Goal: Transaction & Acquisition: Register for event/course

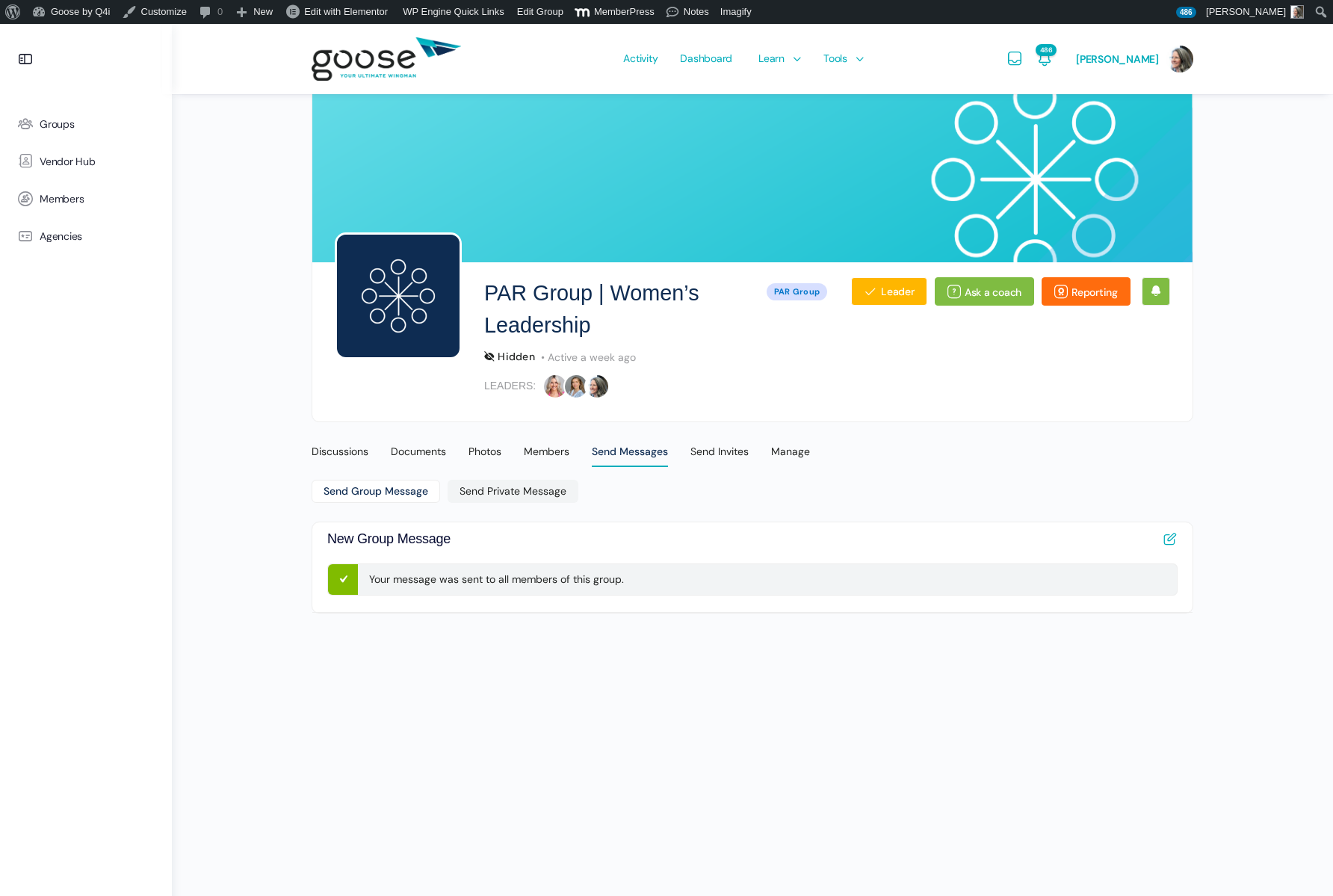
scroll to position [24, 0]
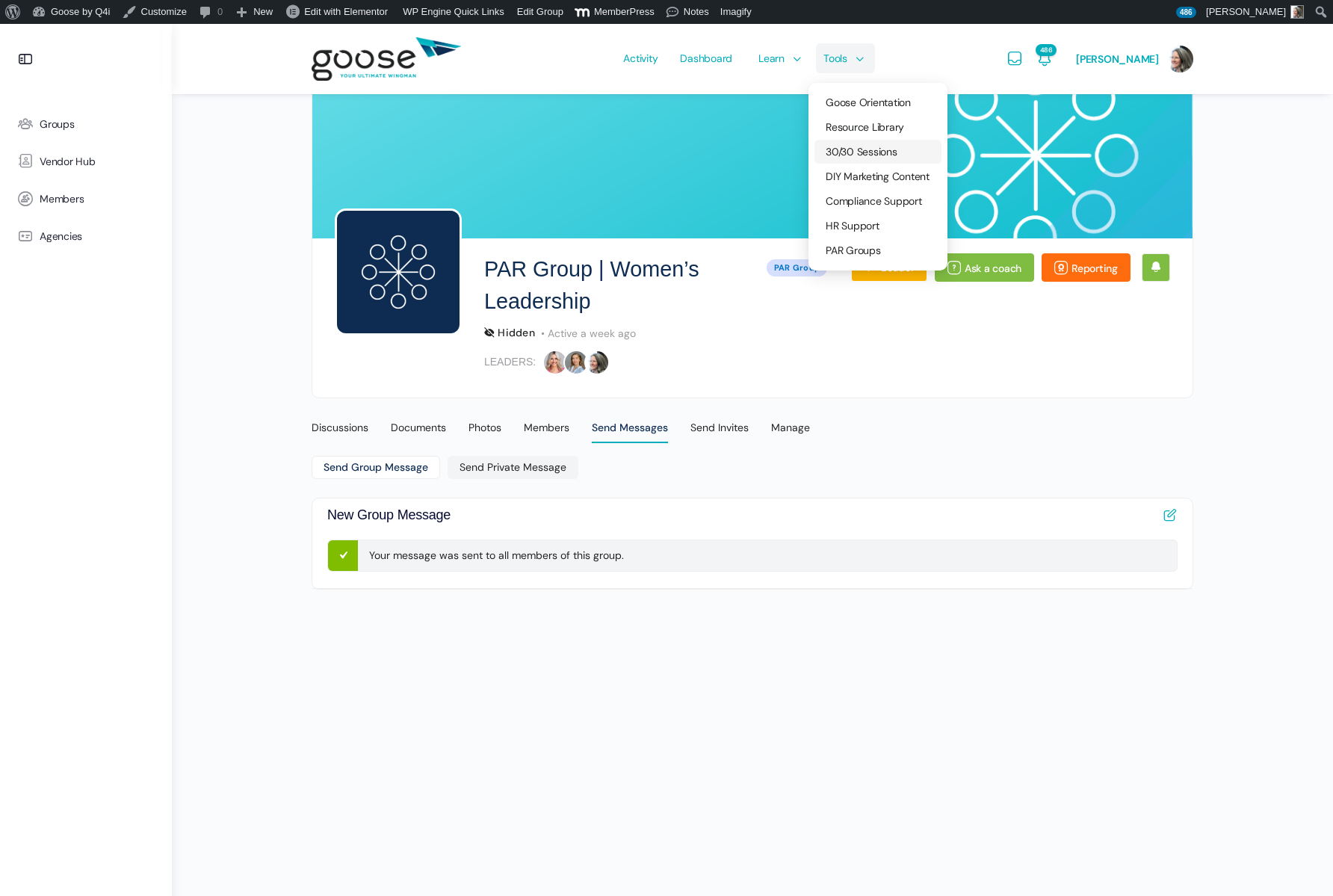
click at [853, 161] on link "30/30 Sessions" at bounding box center [878, 151] width 127 height 24
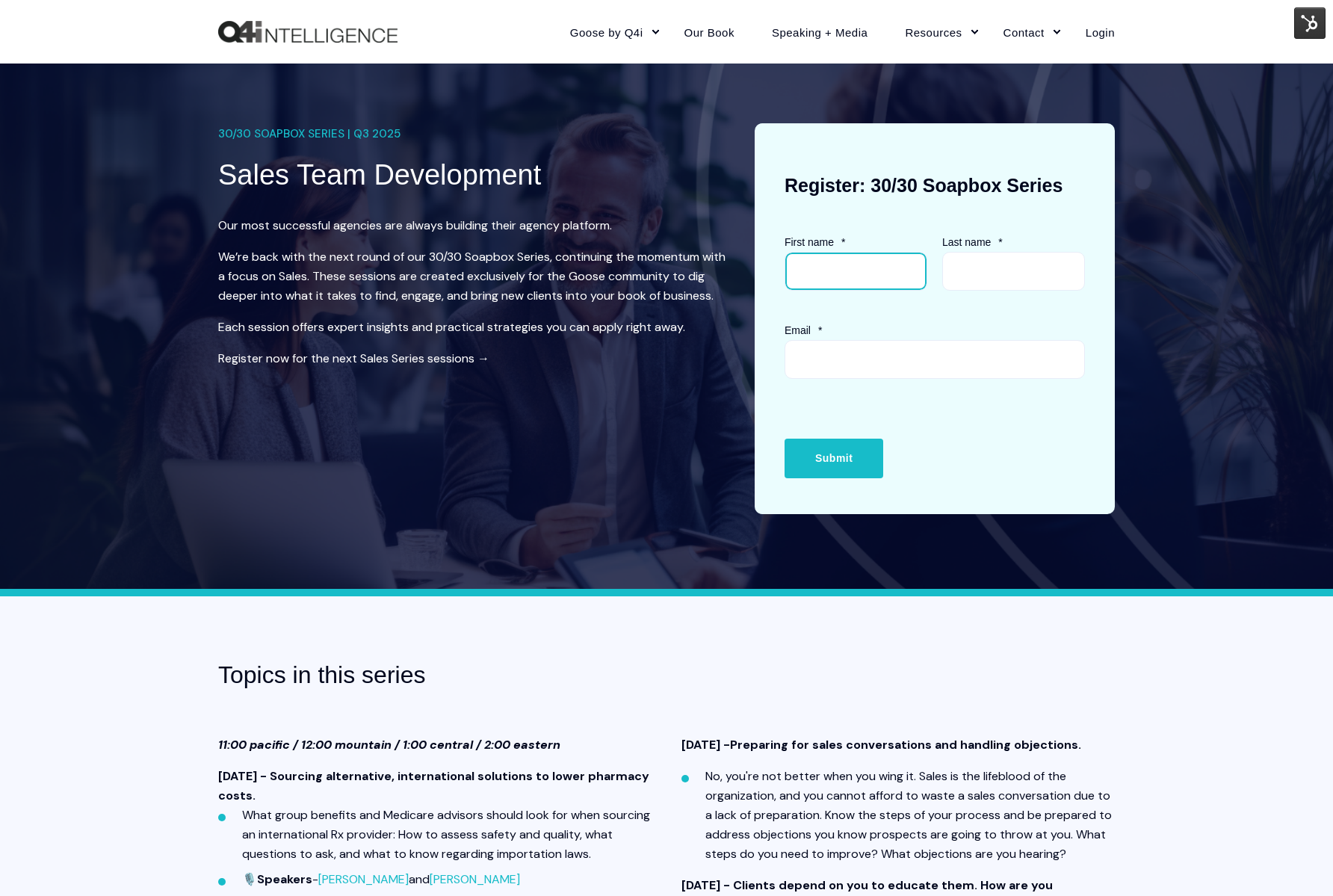
click at [827, 271] on input "First name *" at bounding box center [856, 271] width 143 height 38
type input "Wendy"
type input "Keneipp"
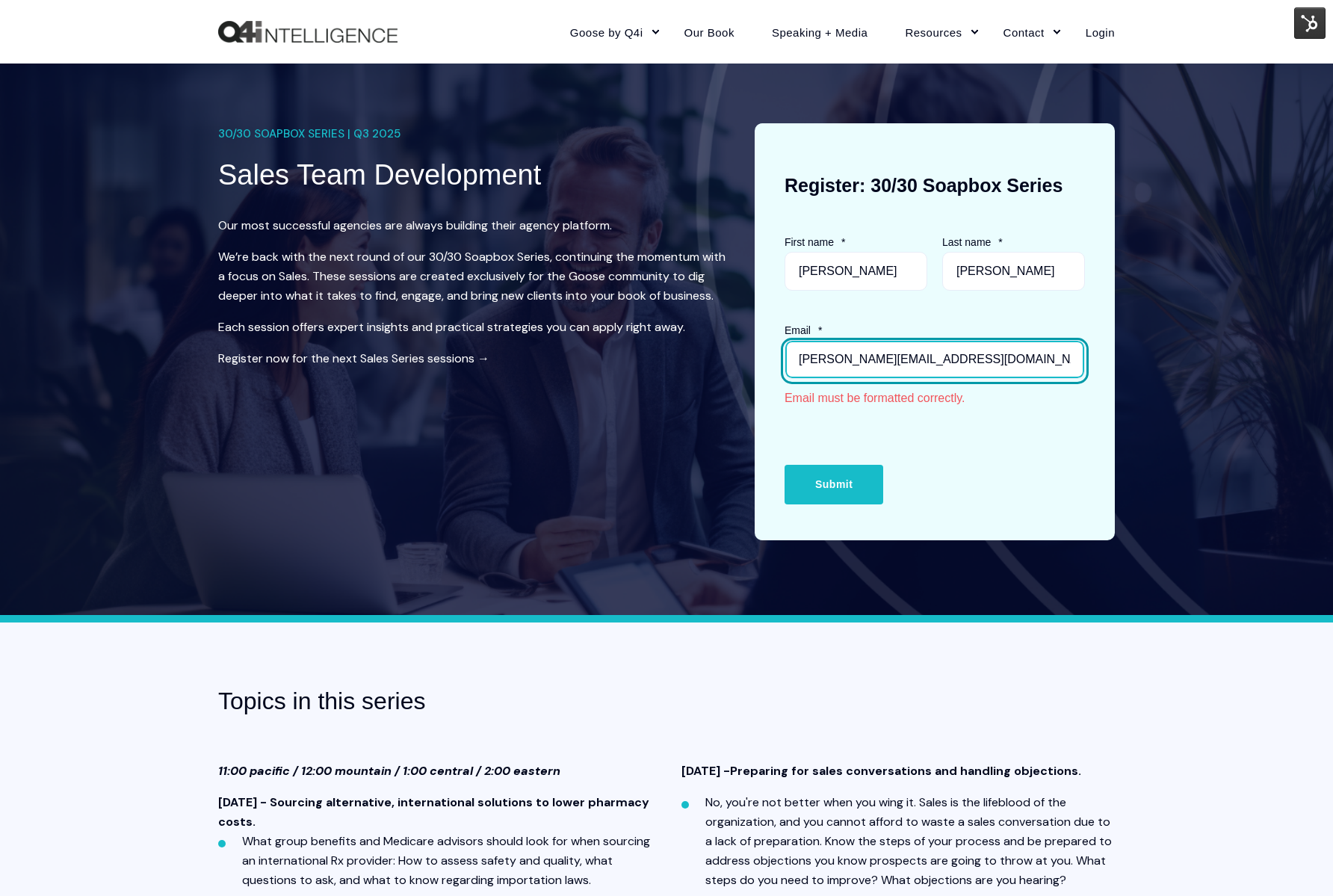
type input "wendy@q4intel.com"
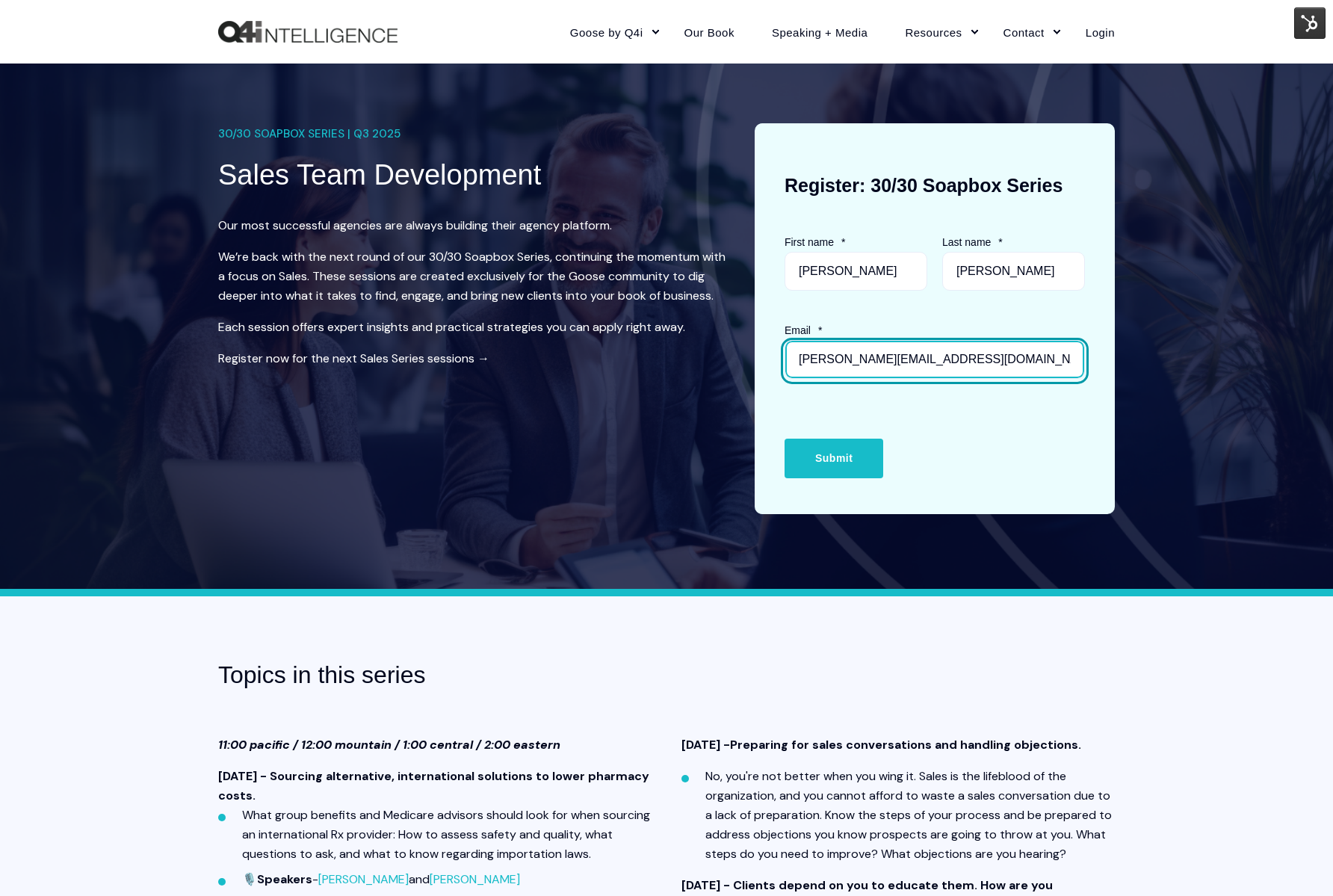
scroll to position [1, 0]
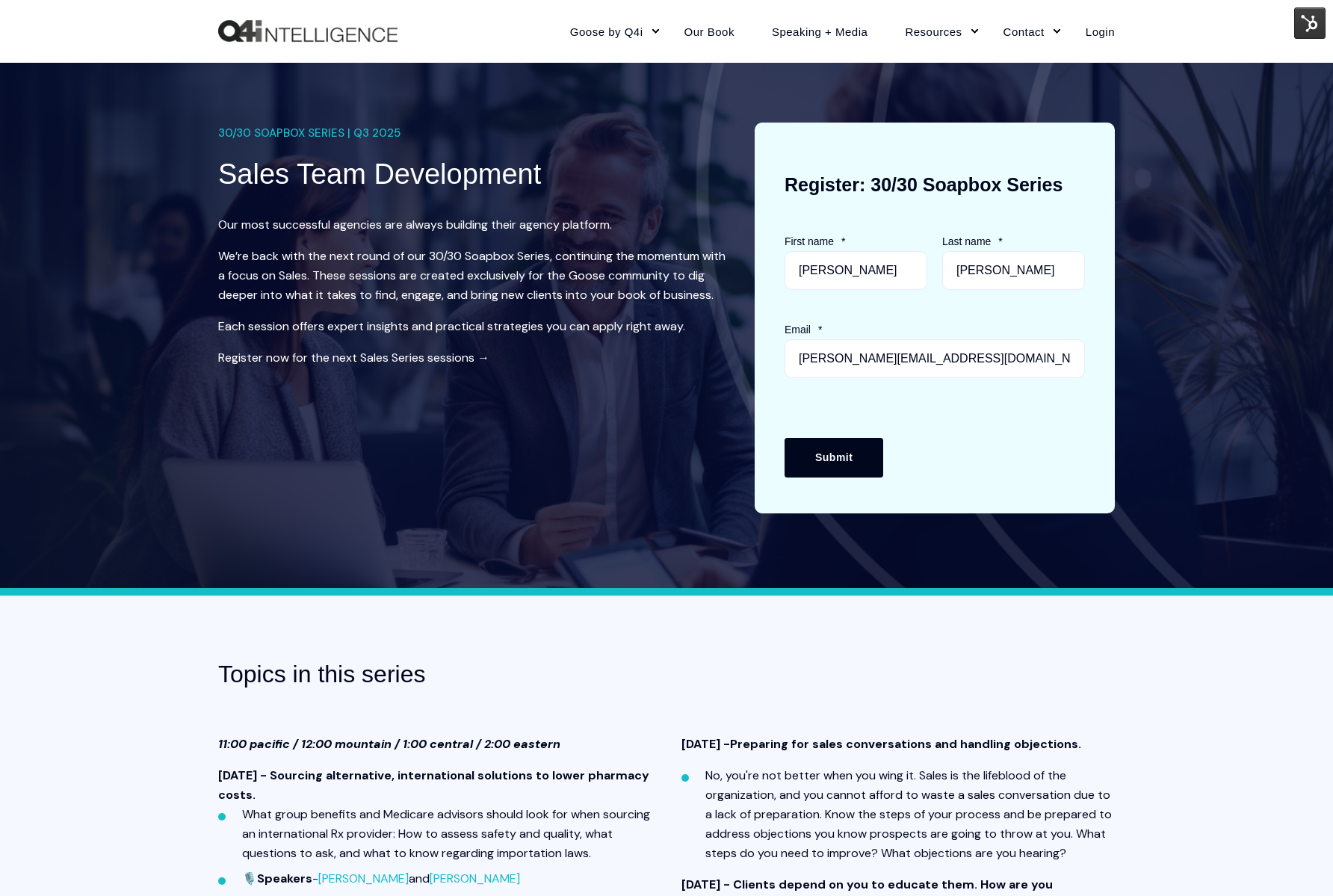
click at [828, 459] on input "Submit" at bounding box center [834, 457] width 98 height 38
